Goal: Task Accomplishment & Management: Use online tool/utility

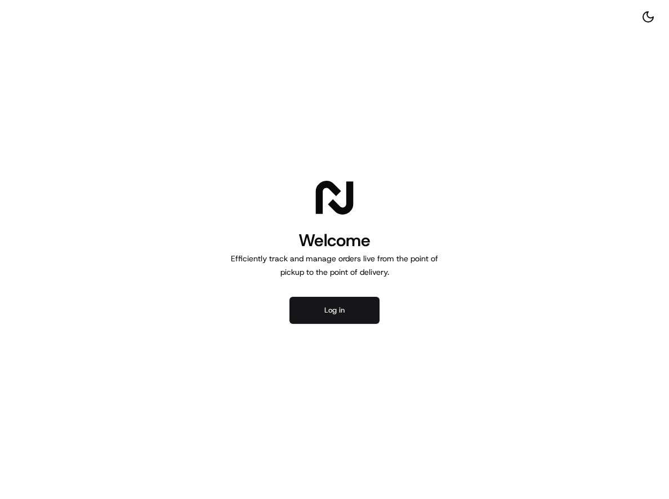
click at [321, 306] on button "Log in" at bounding box center [334, 310] width 90 height 27
